Goal: Transaction & Acquisition: Purchase product/service

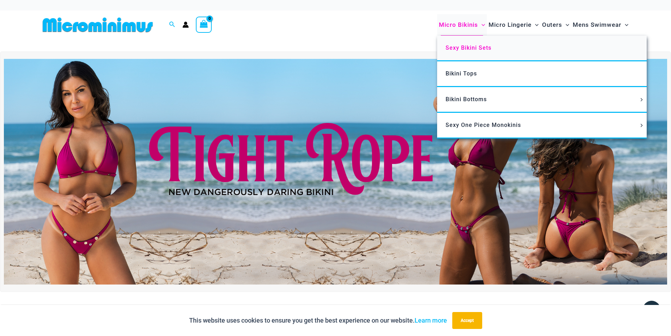
click at [465, 50] on span "Sexy Bikini Sets" at bounding box center [469, 47] width 46 height 7
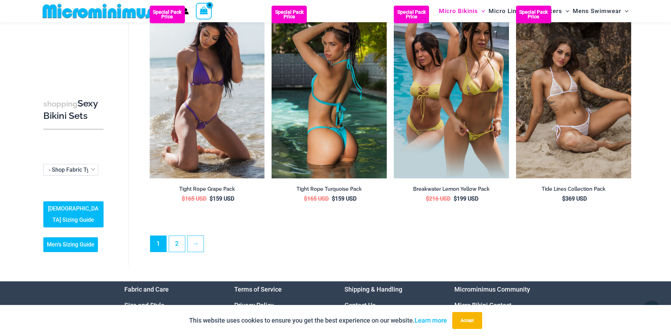
scroll to position [1730, 0]
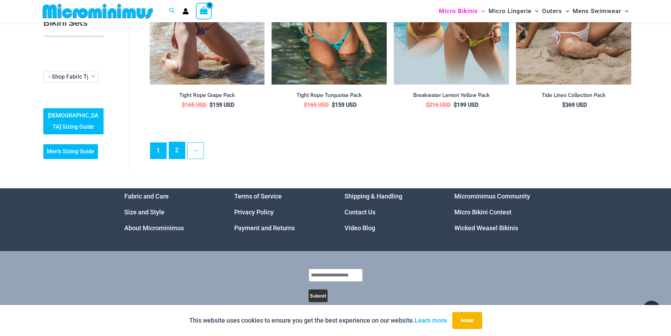
click at [178, 145] on link "2" at bounding box center [177, 150] width 16 height 17
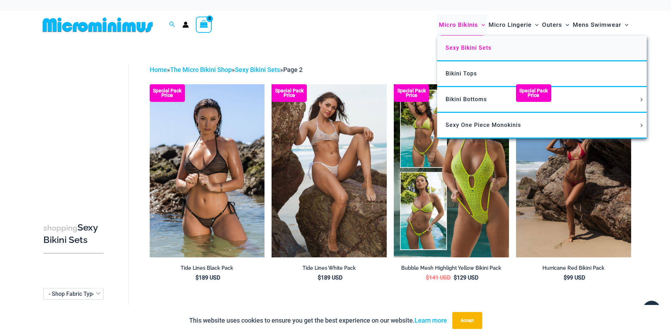
click at [454, 46] on span "Sexy Bikini Sets" at bounding box center [469, 47] width 46 height 7
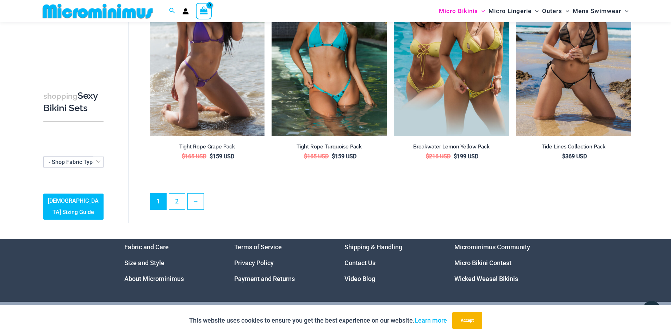
scroll to position [1680, 0]
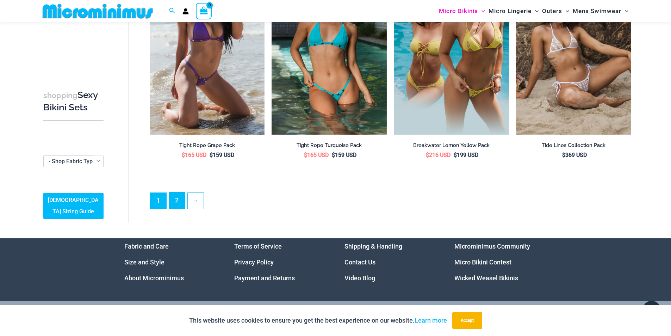
click at [173, 195] on link "2" at bounding box center [177, 200] width 16 height 17
